Goal: Task Accomplishment & Management: Manage account settings

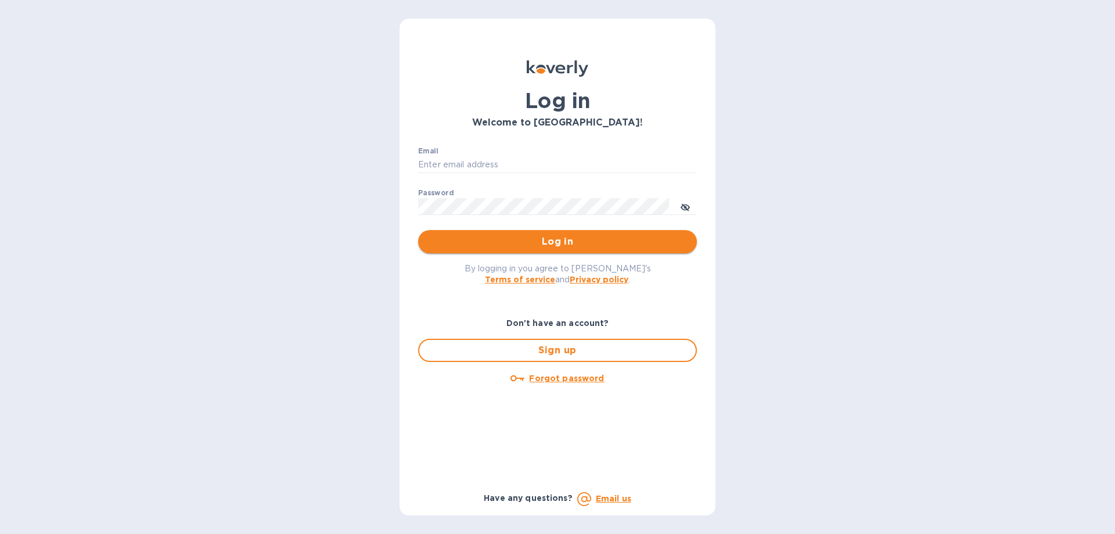
type input "[EMAIL_ADDRESS][DOMAIN_NAME]"
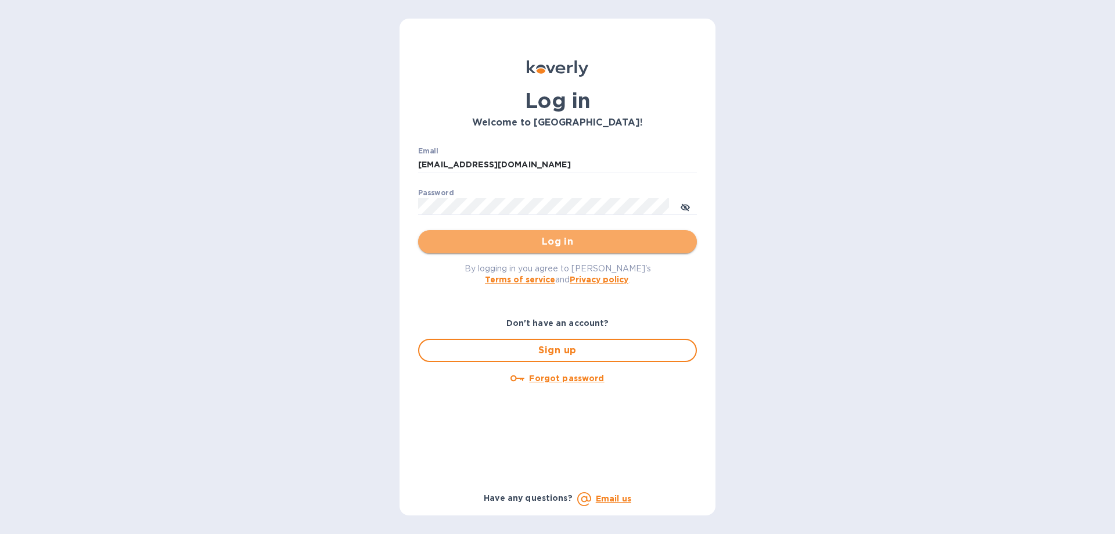
click at [517, 240] on span "Log in" at bounding box center [557, 242] width 260 height 14
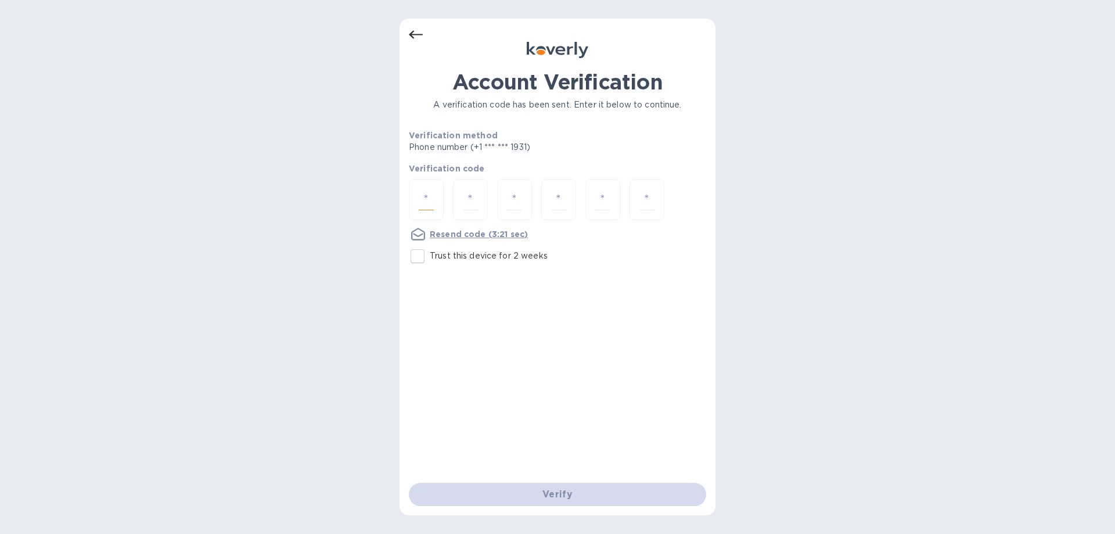
click at [426, 202] on input "number" at bounding box center [426, 199] width 15 height 21
type input "4"
type input "5"
type input "9"
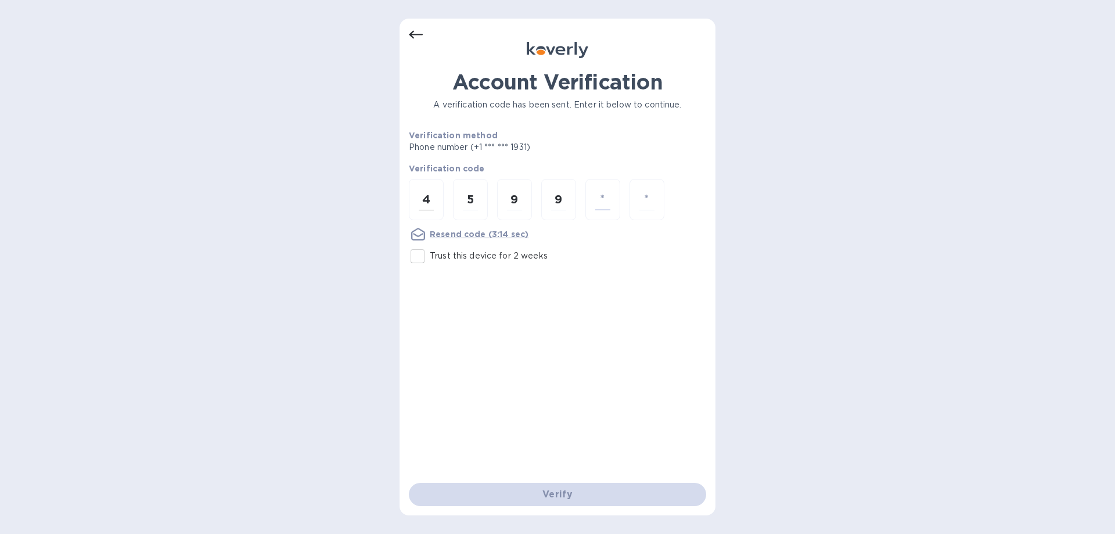
type input "5"
